Goal: Complete application form

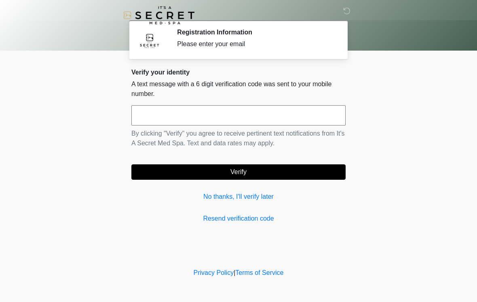
click at [303, 120] on input "text" at bounding box center [238, 115] width 214 height 20
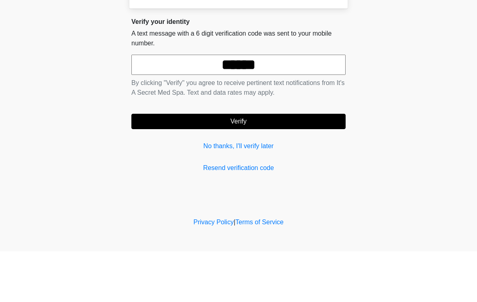
type input "******"
click at [152, 164] on button "Verify" at bounding box center [238, 171] width 214 height 15
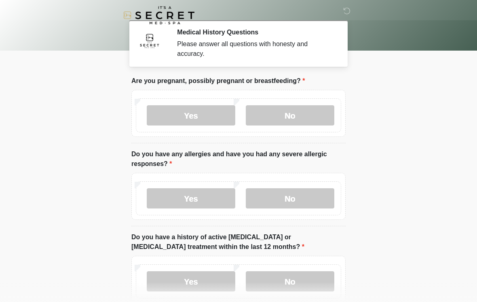
click at [317, 116] on label "No" at bounding box center [290, 115] width 89 height 20
click at [306, 199] on label "No" at bounding box center [290, 198] width 89 height 20
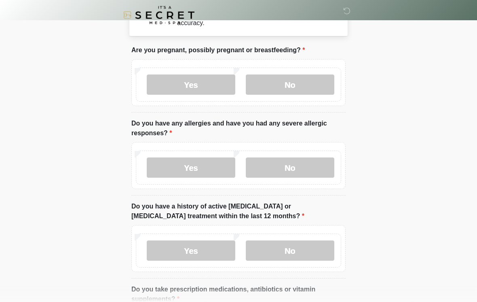
scroll to position [31, 0]
click at [301, 252] on label "No" at bounding box center [290, 250] width 89 height 20
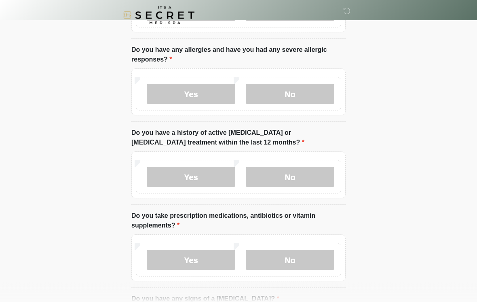
scroll to position [105, 0]
click at [162, 258] on label "Yes" at bounding box center [191, 259] width 89 height 20
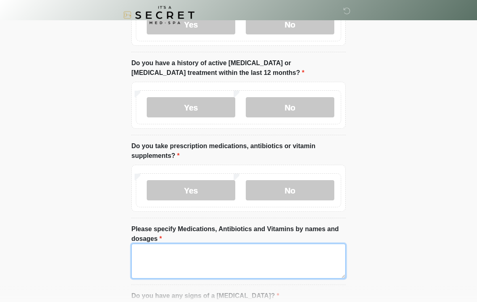
click at [160, 258] on textarea "Please specify Medications, Antibiotics and Vitamins by names and dosages" at bounding box center [238, 261] width 214 height 35
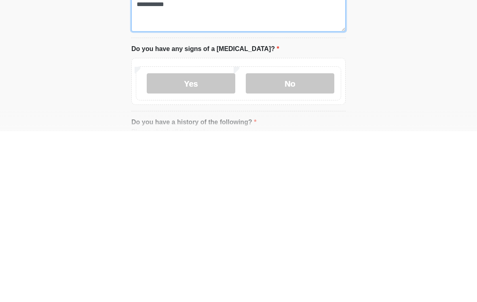
scroll to position [252, 0]
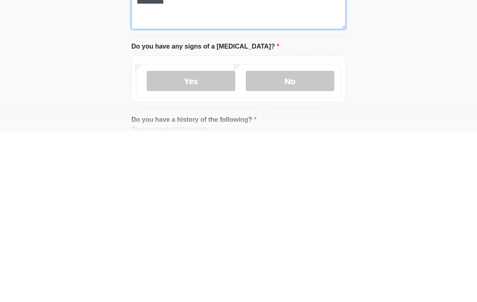
type textarea "**********"
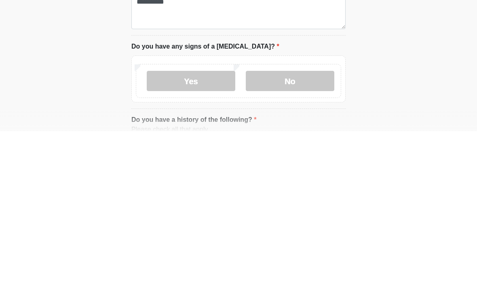
click at [296, 241] on label "No" at bounding box center [290, 251] width 89 height 20
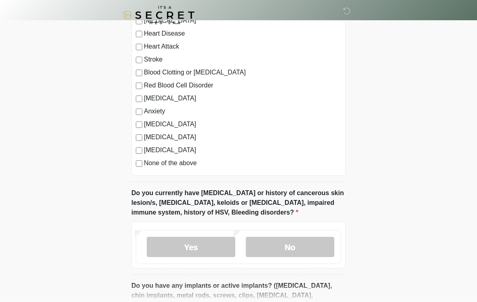
scroll to position [551, 0]
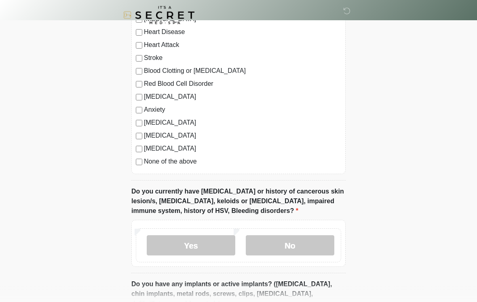
click at [277, 243] on label "No" at bounding box center [290, 245] width 89 height 20
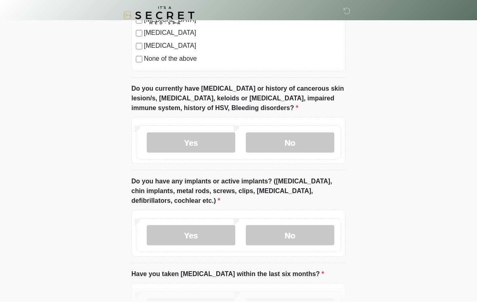
click at [283, 231] on label "No" at bounding box center [290, 235] width 89 height 20
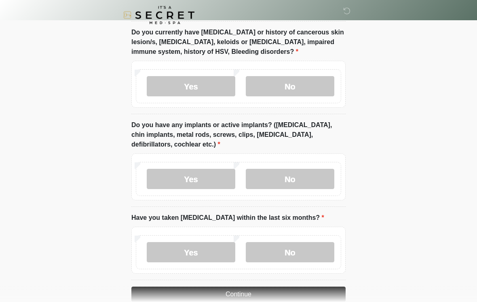
scroll to position [727, 0]
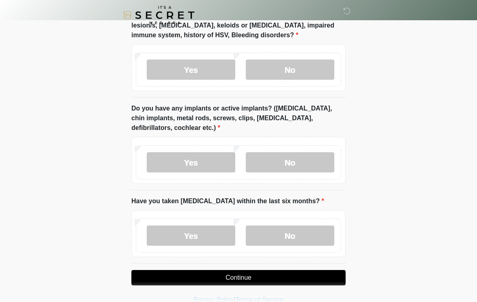
click at [274, 231] on label "No" at bounding box center [290, 236] width 89 height 20
click at [173, 275] on button "Continue" at bounding box center [238, 277] width 214 height 15
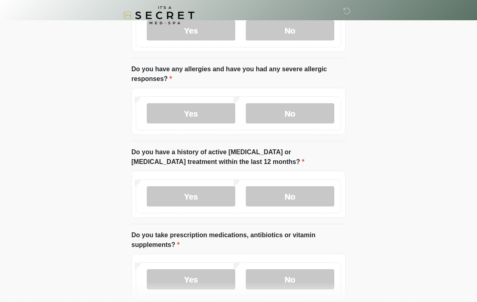
scroll to position [0, 0]
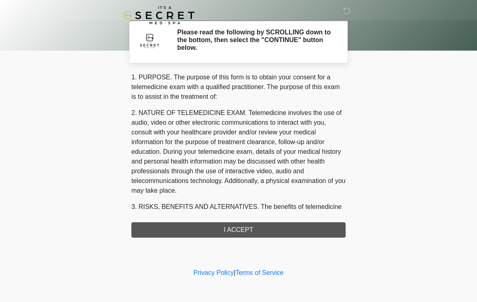
click at [167, 234] on div "1. PURPOSE. The purpose of this form is to obtain your consent for a telemedici…" at bounding box center [238, 154] width 214 height 165
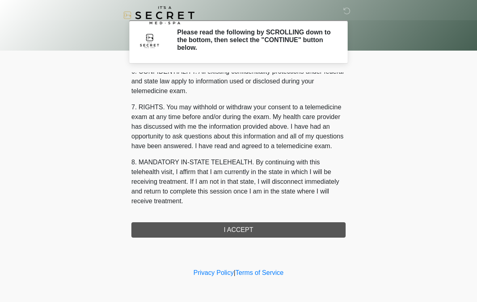
click at [237, 228] on button "I ACCEPT" at bounding box center [238, 229] width 214 height 15
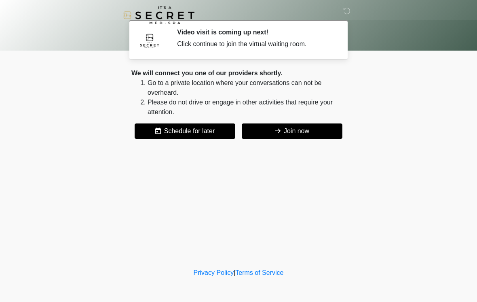
click at [328, 132] on button "Join now" at bounding box center [292, 130] width 101 height 15
